Goal: Transaction & Acquisition: Purchase product/service

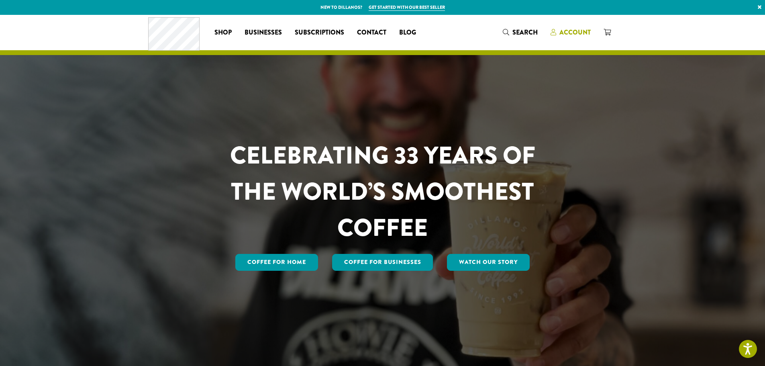
click at [566, 30] on span "Account" at bounding box center [574, 32] width 31 height 9
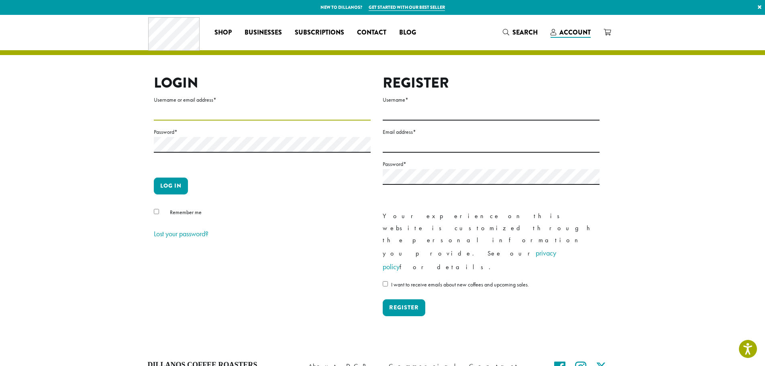
click at [179, 106] on input "Username or email address *" at bounding box center [262, 113] width 217 height 16
type input "**********"
click at [172, 186] on button "Log in" at bounding box center [171, 185] width 34 height 17
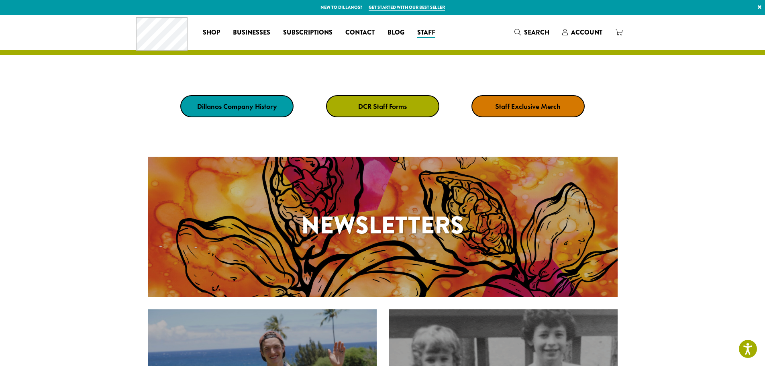
click at [381, 105] on strong "DCR Staff Forms" at bounding box center [382, 106] width 49 height 9
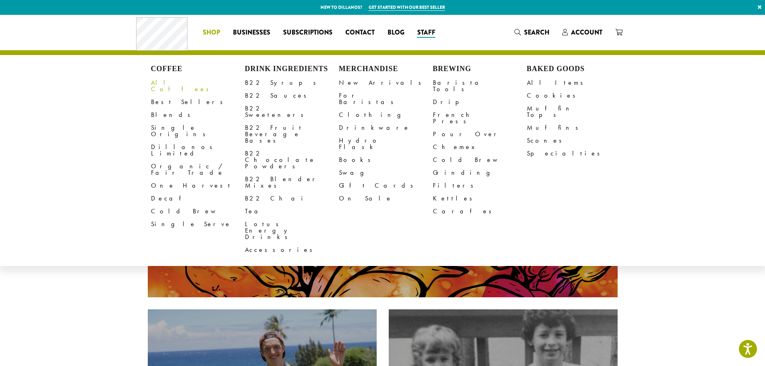
click at [171, 83] on link "All Coffees" at bounding box center [198, 85] width 94 height 19
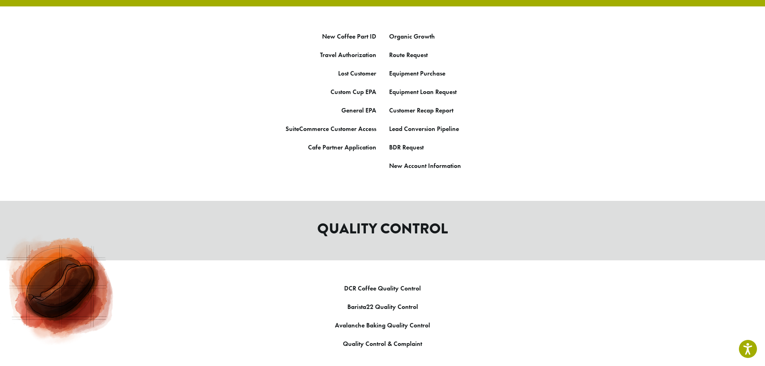
scroll to position [522, 0]
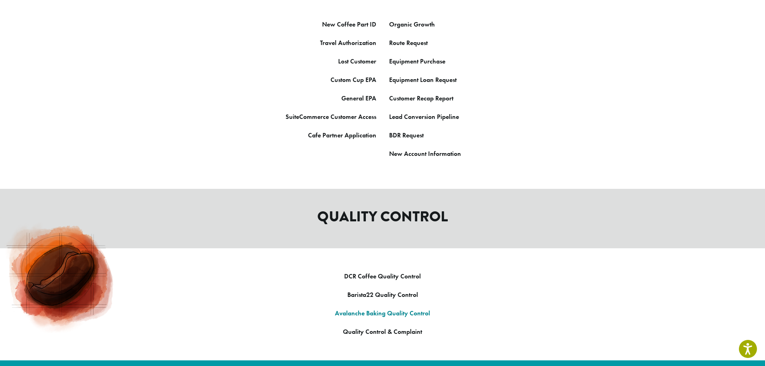
click at [373, 309] on link "Avalanche Baking Quality Control" at bounding box center [382, 313] width 95 height 8
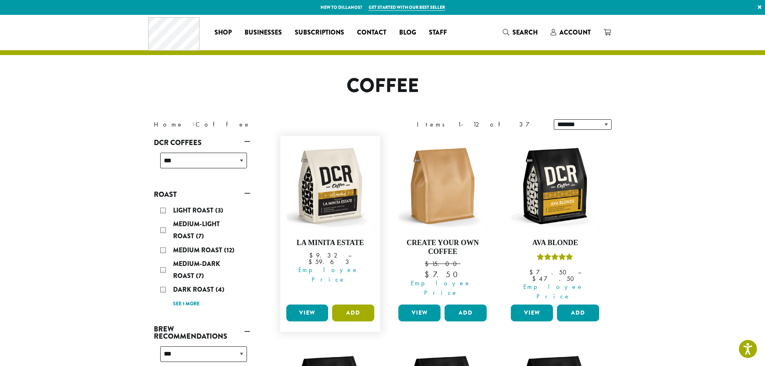
click at [350, 304] on button "Add" at bounding box center [353, 312] width 42 height 17
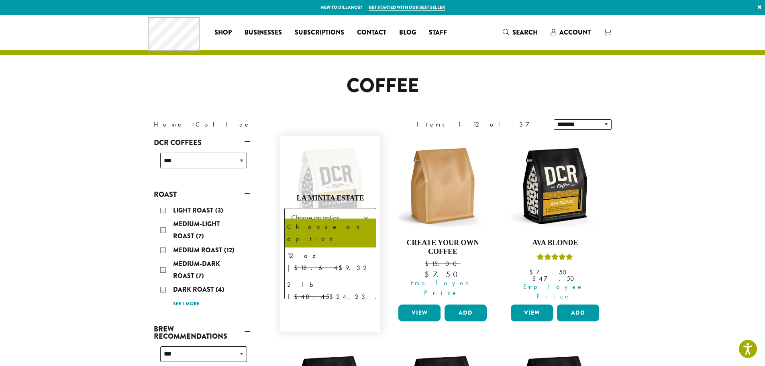
click at [366, 211] on b at bounding box center [366, 218] width 20 height 20
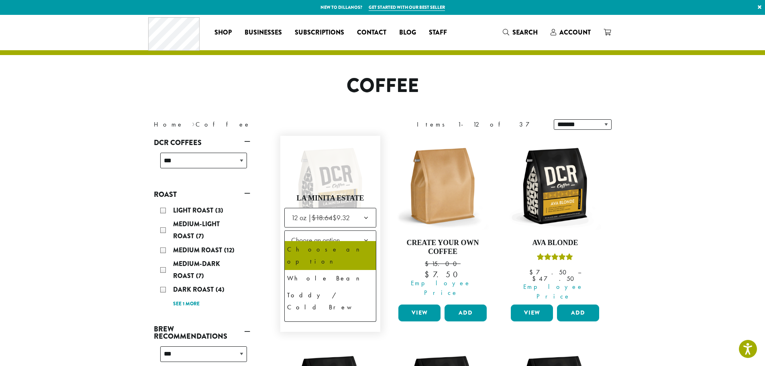
click at [366, 230] on b at bounding box center [366, 240] width 20 height 20
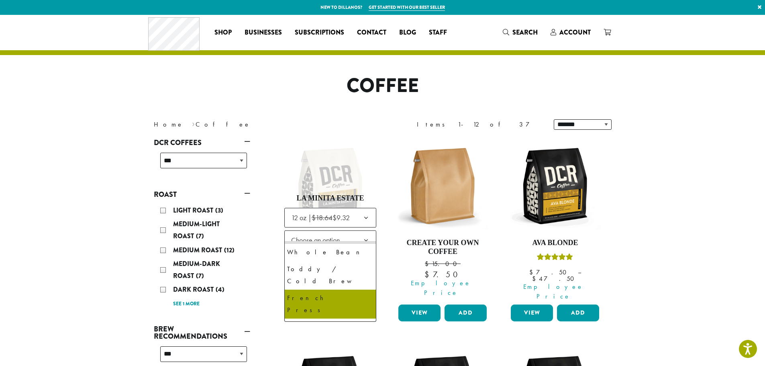
scroll to position [40, 0]
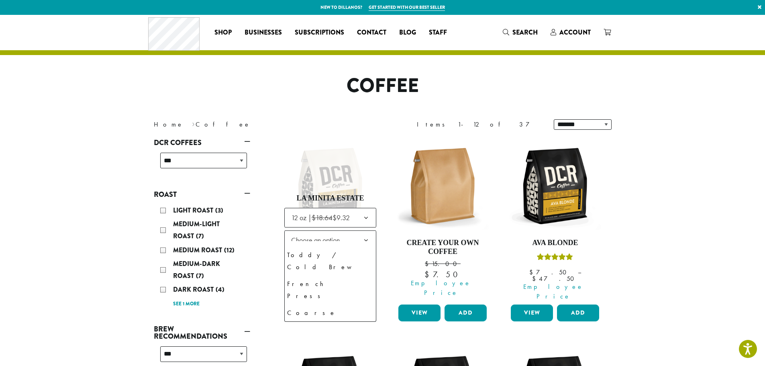
select select "*********"
select select "**********"
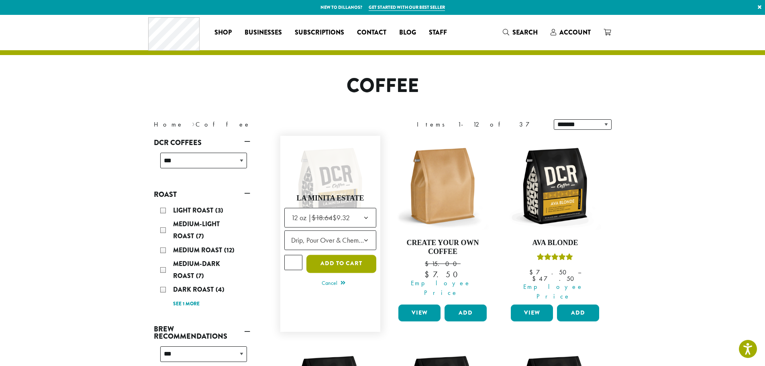
click at [337, 255] on button "Add to cart" at bounding box center [341, 264] width 70 height 18
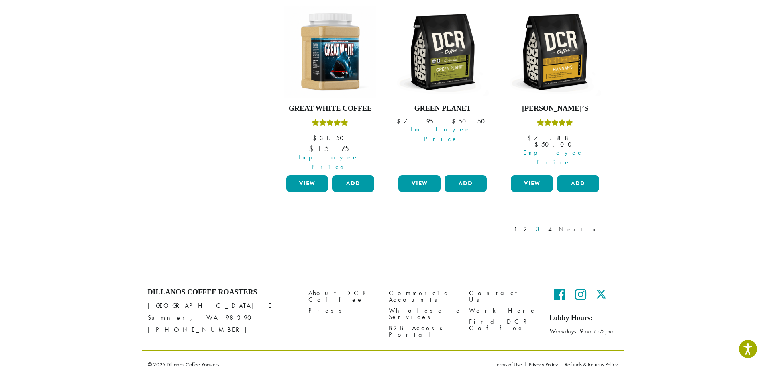
scroll to position [715, 0]
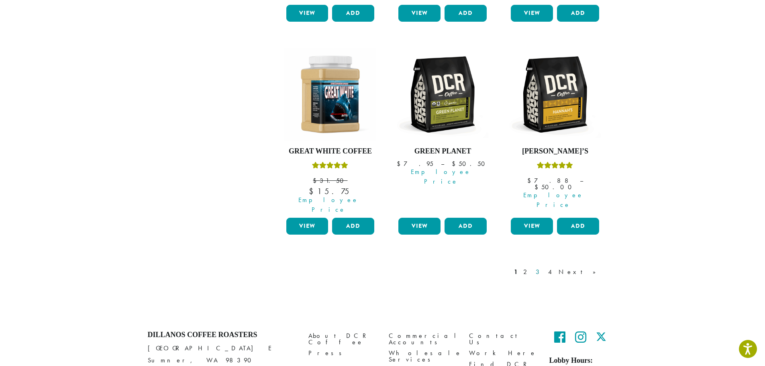
click at [544, 267] on link "3" at bounding box center [539, 272] width 10 height 10
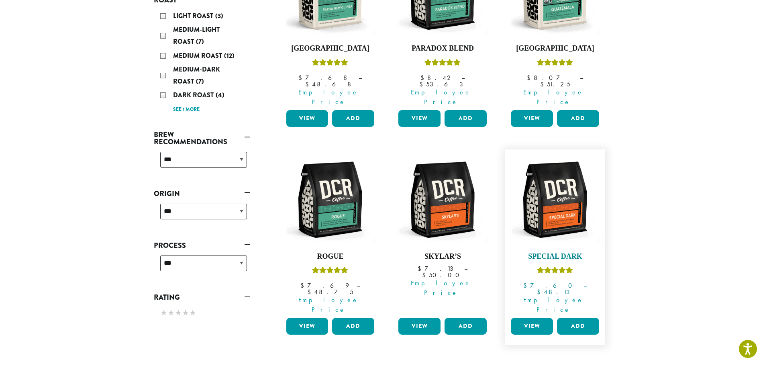
scroll to position [210, 0]
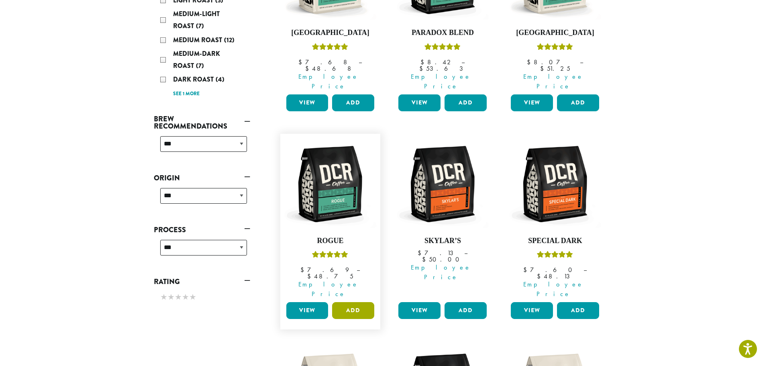
click at [348, 302] on button "Add" at bounding box center [353, 310] width 42 height 17
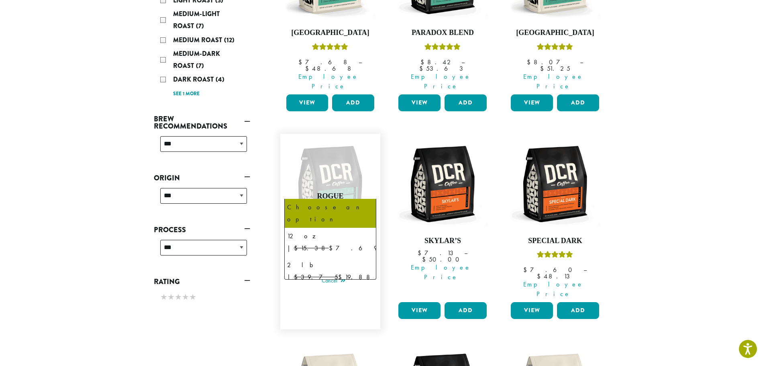
click at [367, 206] on b at bounding box center [366, 216] width 20 height 20
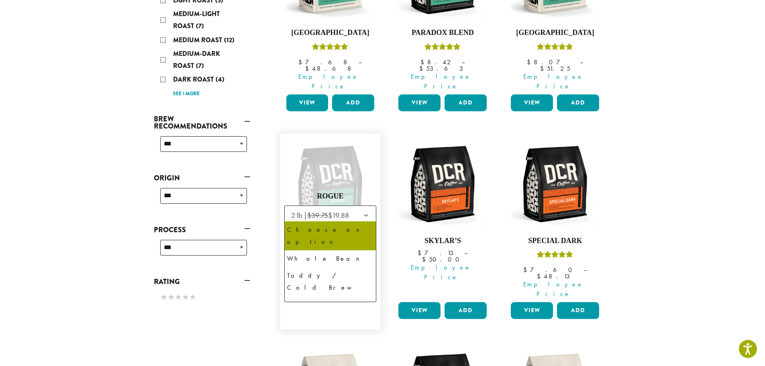
click at [366, 228] on b at bounding box center [366, 238] width 20 height 20
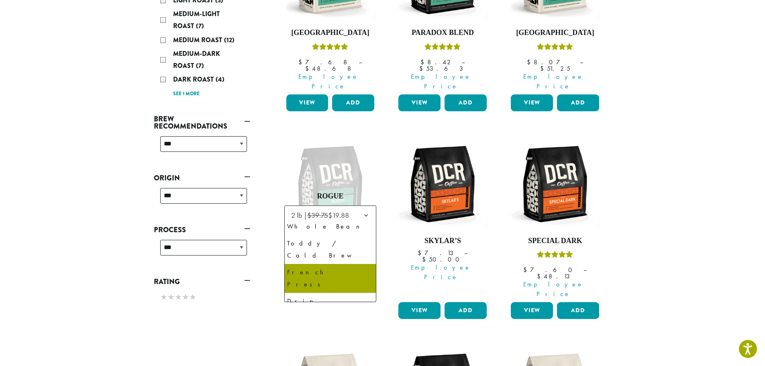
scroll to position [38, 0]
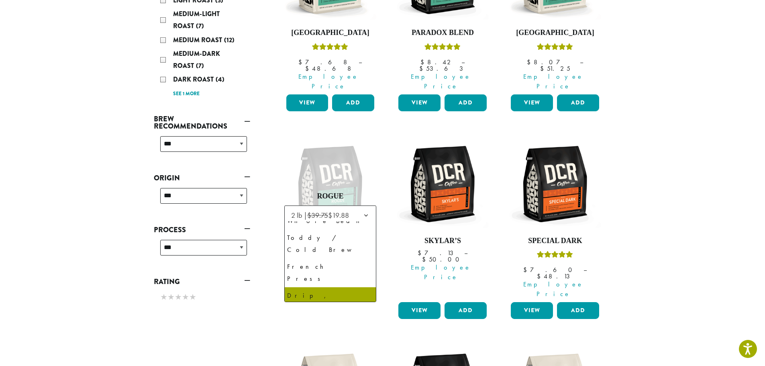
select select "**********"
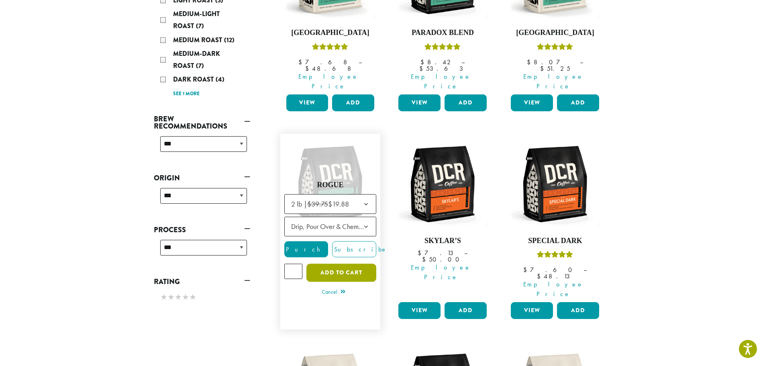
click at [339, 264] on button "Add to cart" at bounding box center [341, 273] width 70 height 18
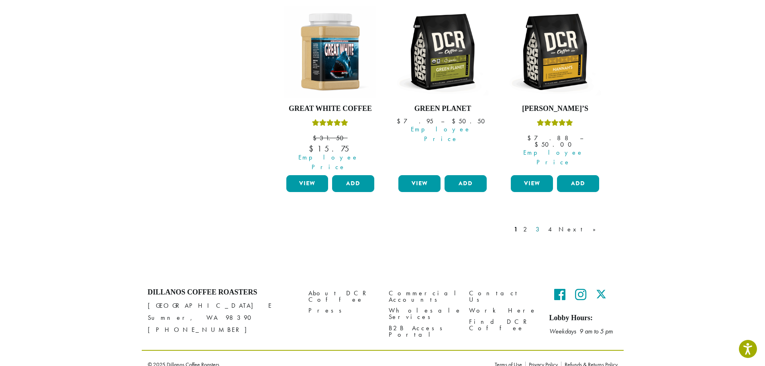
scroll to position [715, 0]
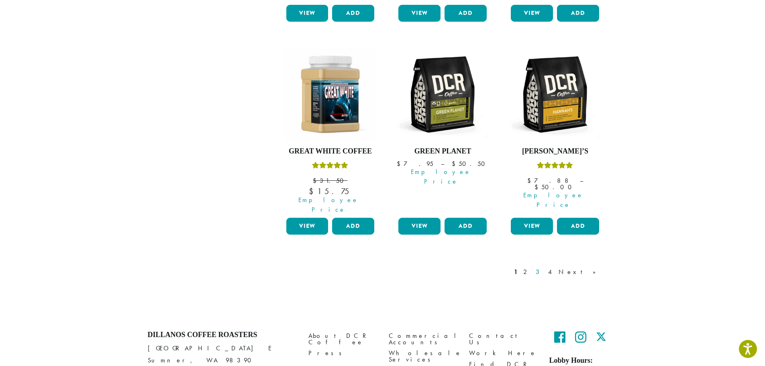
click at [544, 267] on link "3" at bounding box center [539, 272] width 10 height 10
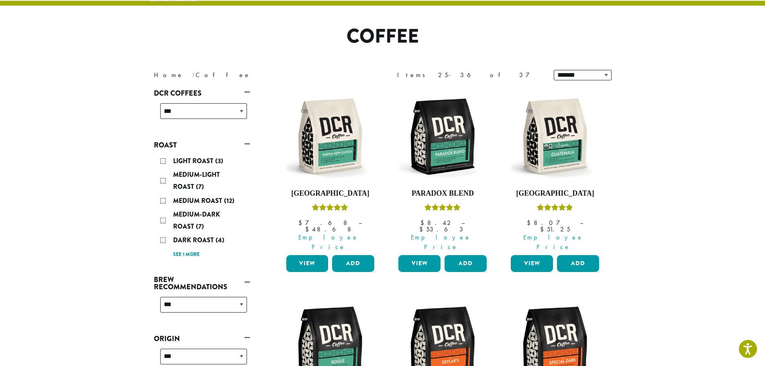
scroll to position [210, 0]
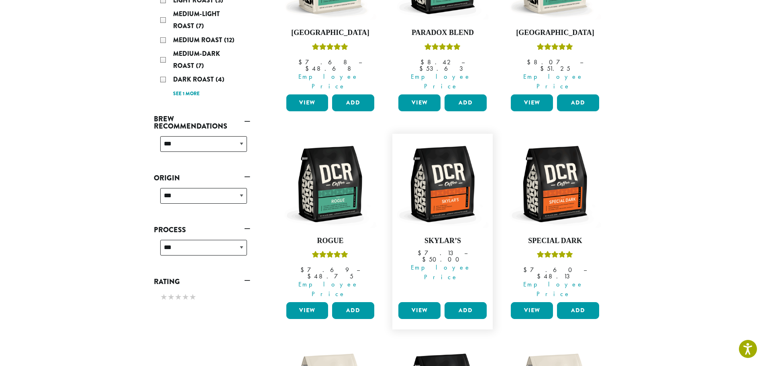
click at [427, 302] on link "View" at bounding box center [419, 310] width 42 height 17
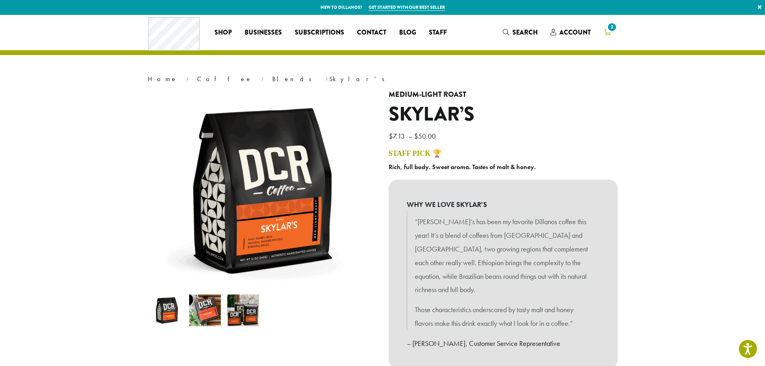
click at [609, 31] on span "2" at bounding box center [611, 27] width 11 height 11
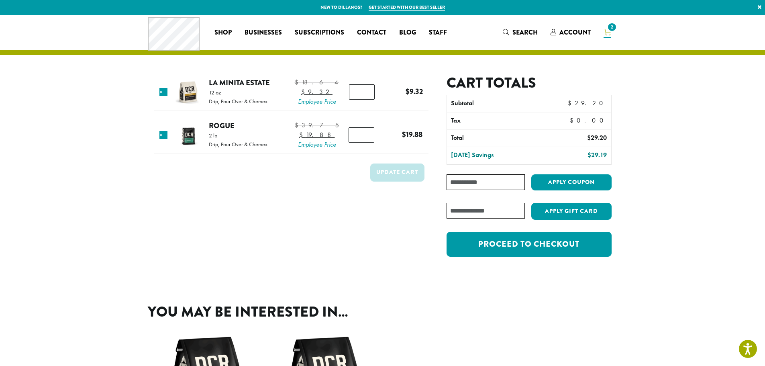
click at [457, 185] on input "Coupon:" at bounding box center [485, 182] width 78 height 16
type input "**********"
click at [563, 181] on button "Apply coupon" at bounding box center [571, 182] width 80 height 16
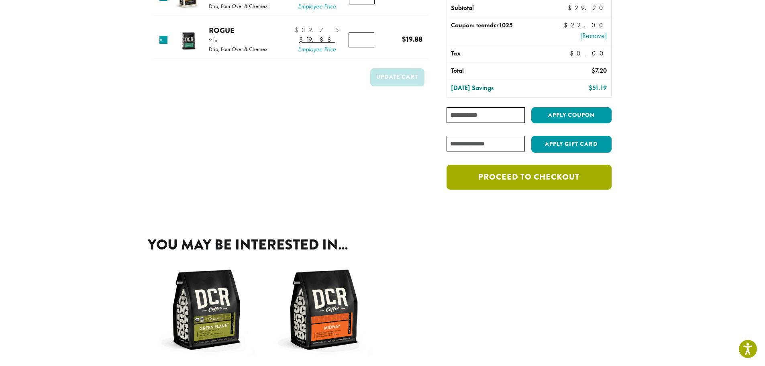
scroll to position [85, 0]
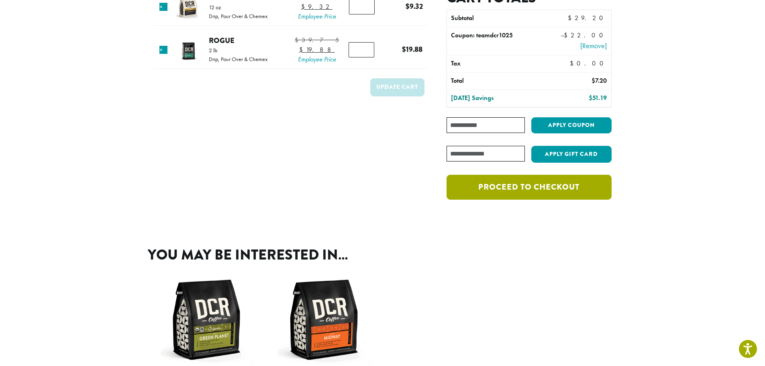
click at [529, 188] on link "Proceed to checkout" at bounding box center [528, 187] width 165 height 25
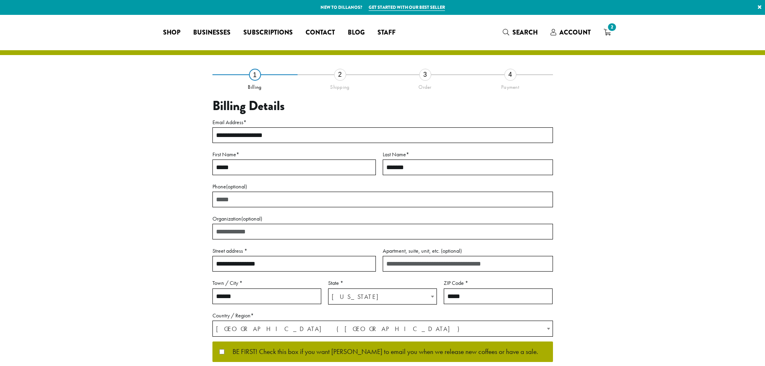
select select "**"
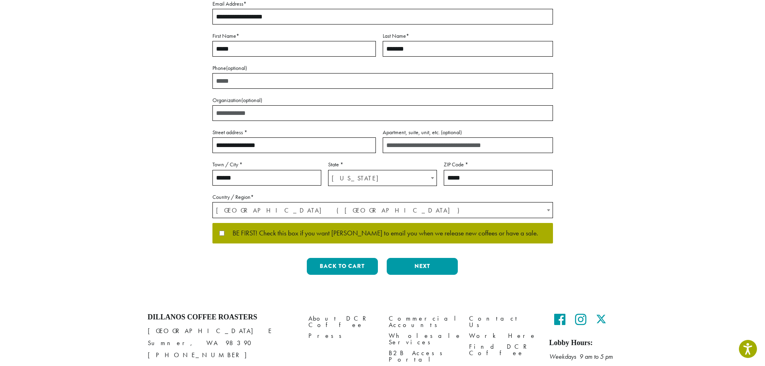
scroll to position [120, 0]
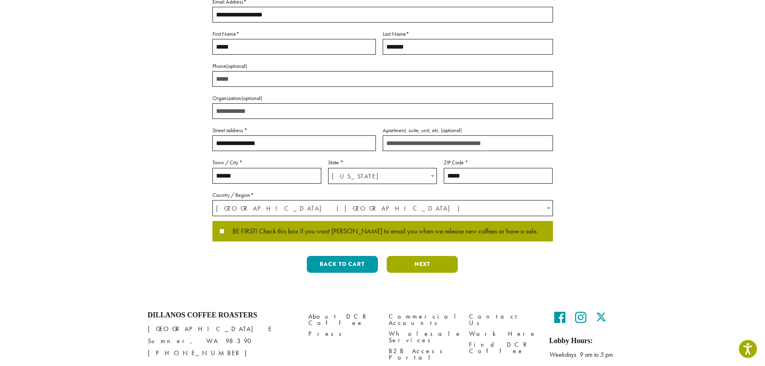
click at [422, 261] on button "Next" at bounding box center [422, 264] width 71 height 17
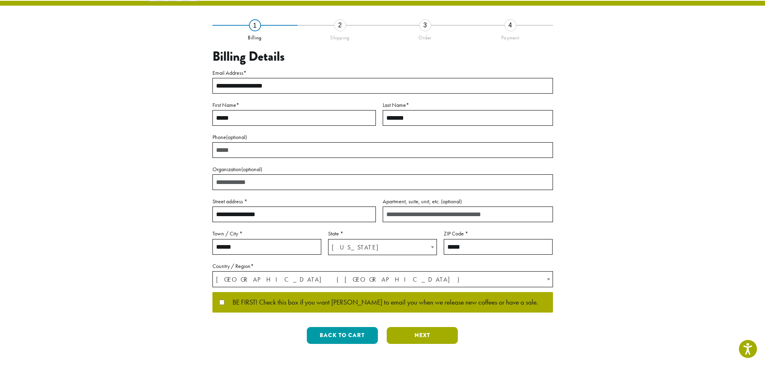
scroll to position [0, 0]
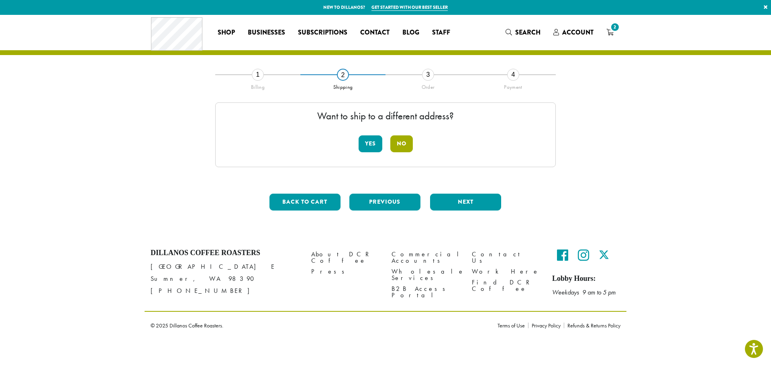
click at [399, 143] on button "No" at bounding box center [401, 143] width 22 height 17
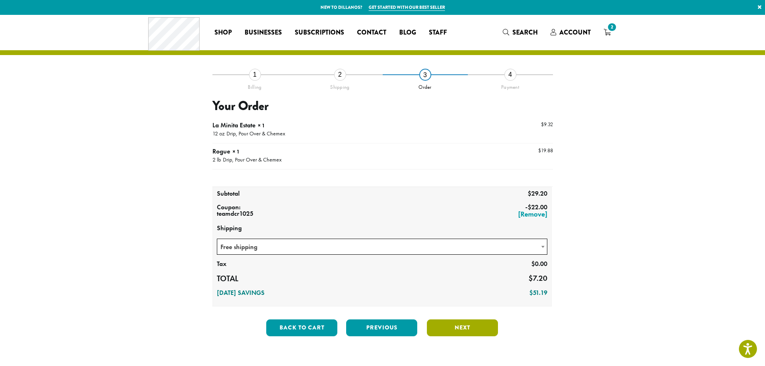
click at [459, 326] on button "Next" at bounding box center [462, 327] width 71 height 17
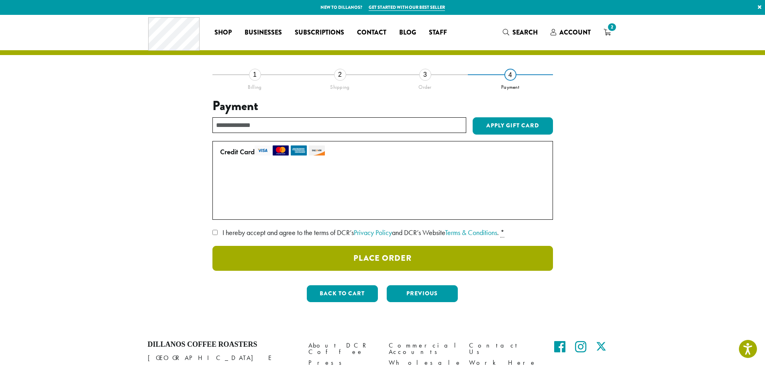
click at [402, 257] on button "Place Order" at bounding box center [382, 258] width 340 height 25
